Goal: Navigation & Orientation: Understand site structure

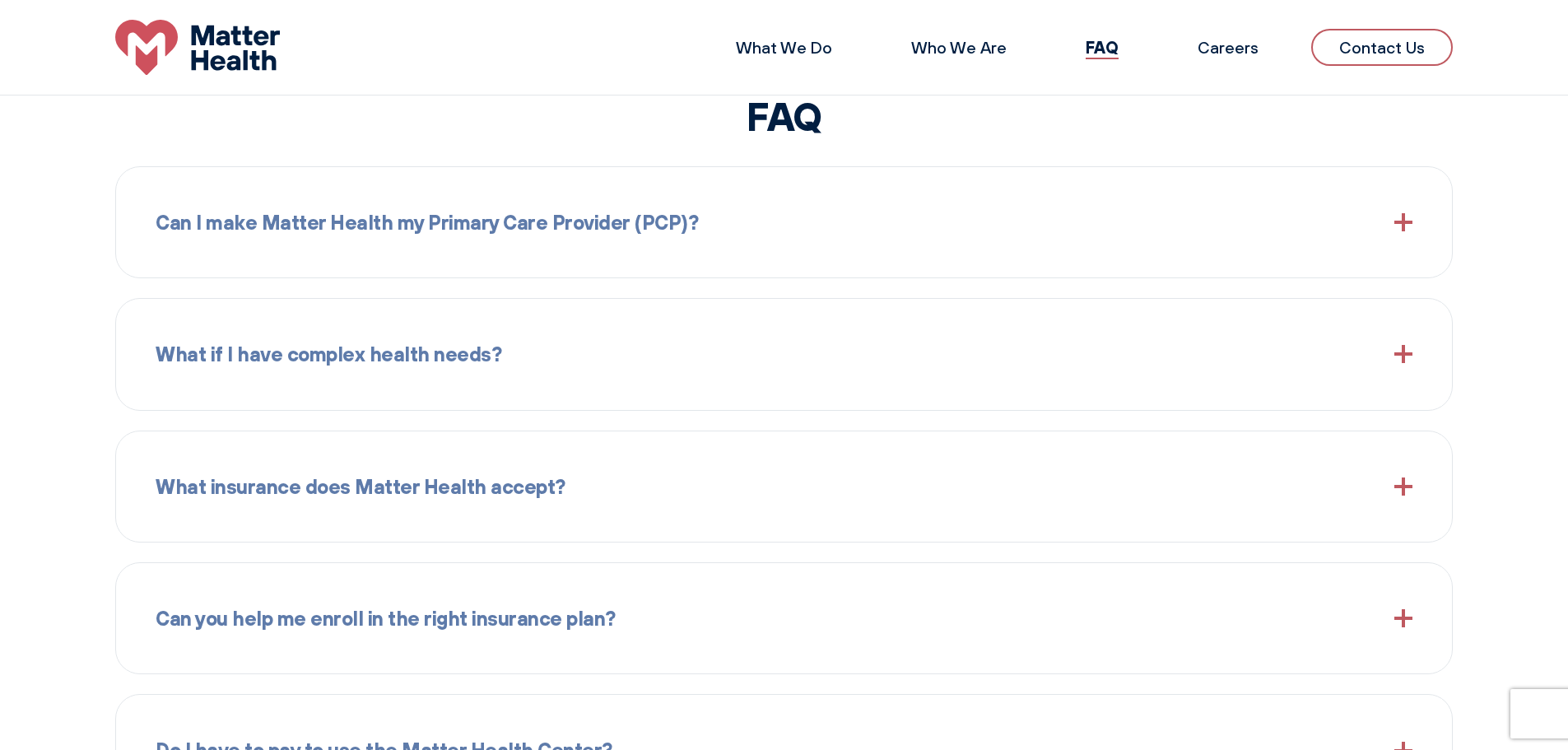
scroll to position [1411, 0]
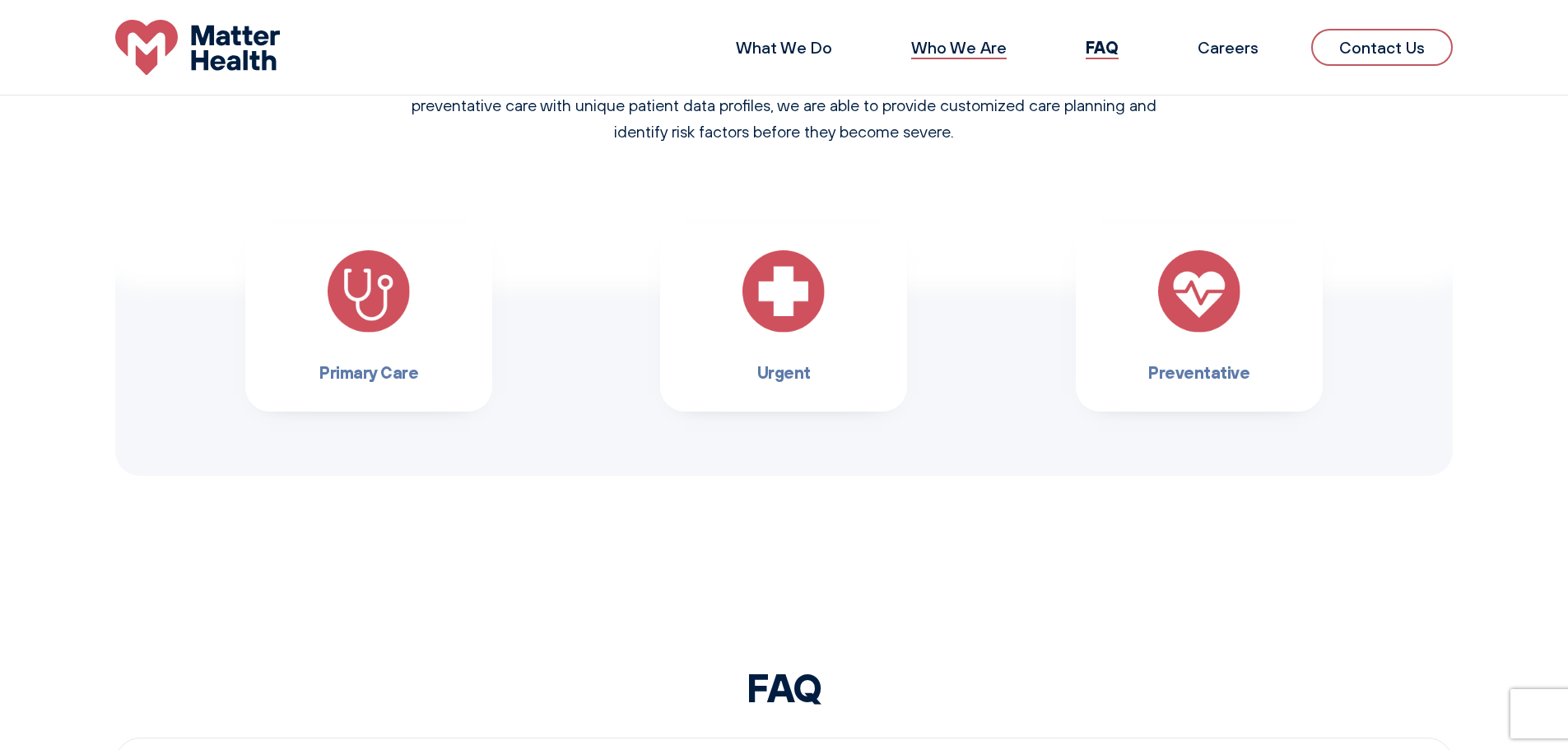
click at [942, 54] on link "Who We Are" at bounding box center [959, 47] width 95 height 20
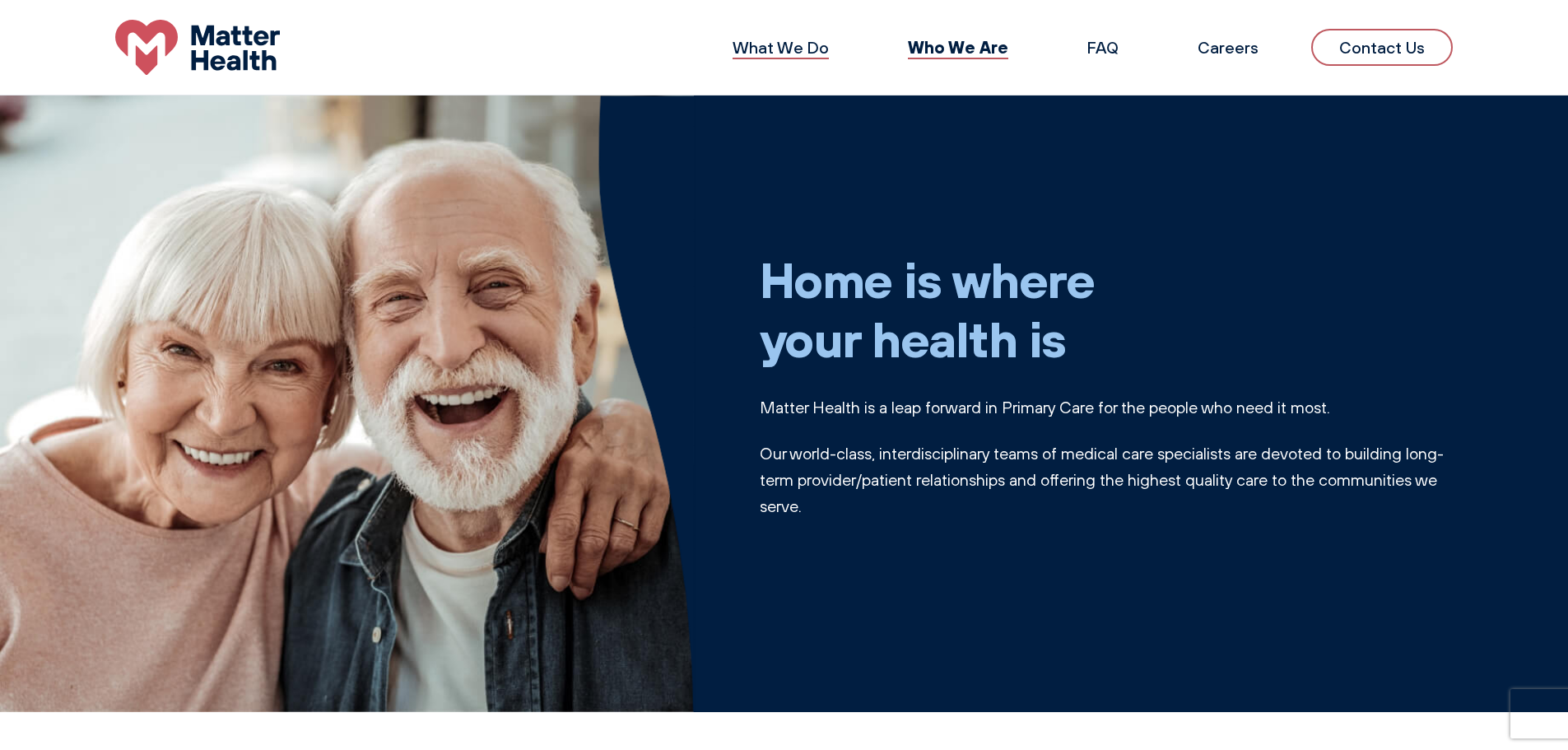
click at [799, 58] on link "What We Do" at bounding box center [780, 47] width 96 height 20
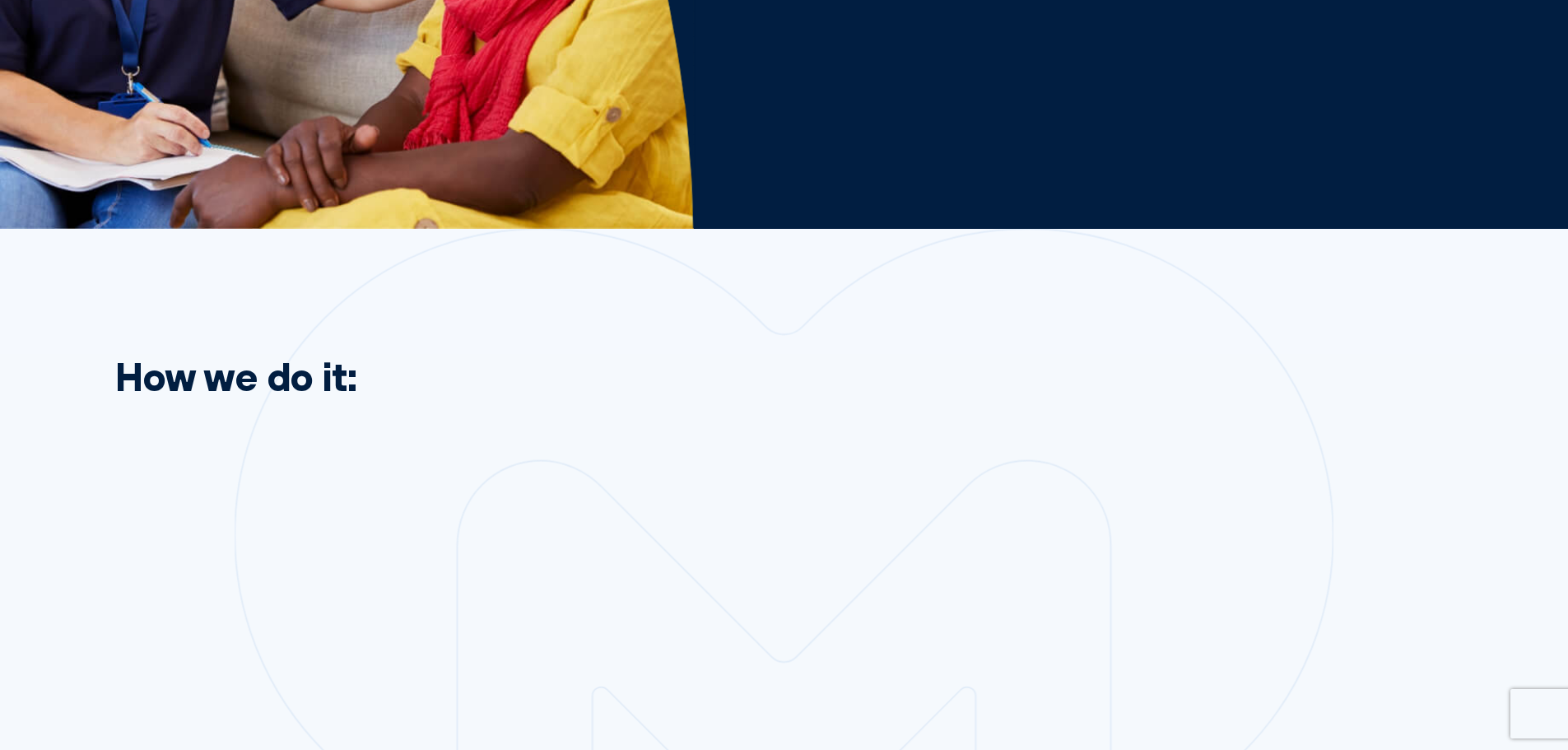
scroll to position [659, 0]
